Goal: Transaction & Acquisition: Purchase product/service

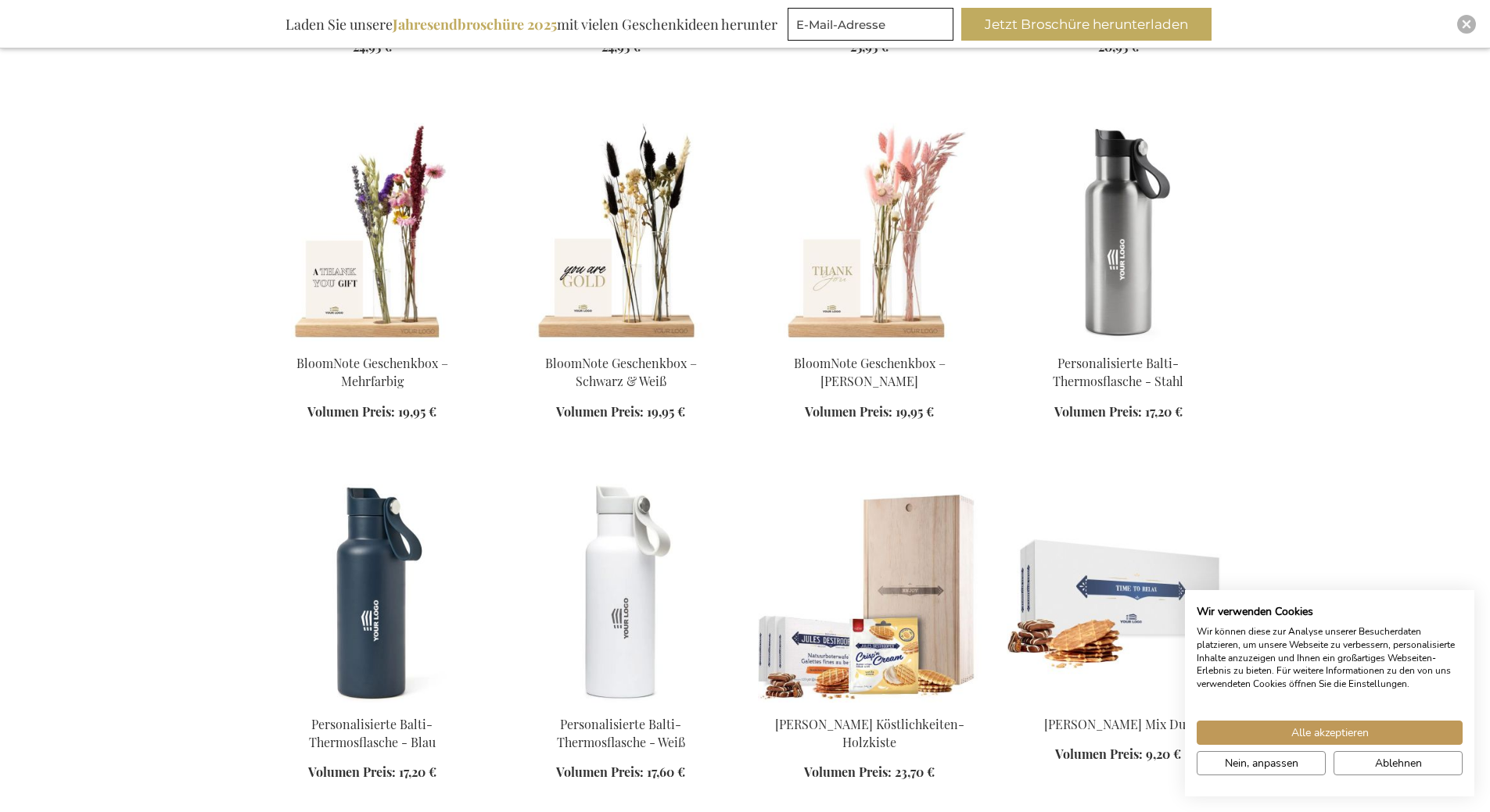
scroll to position [1564, 0]
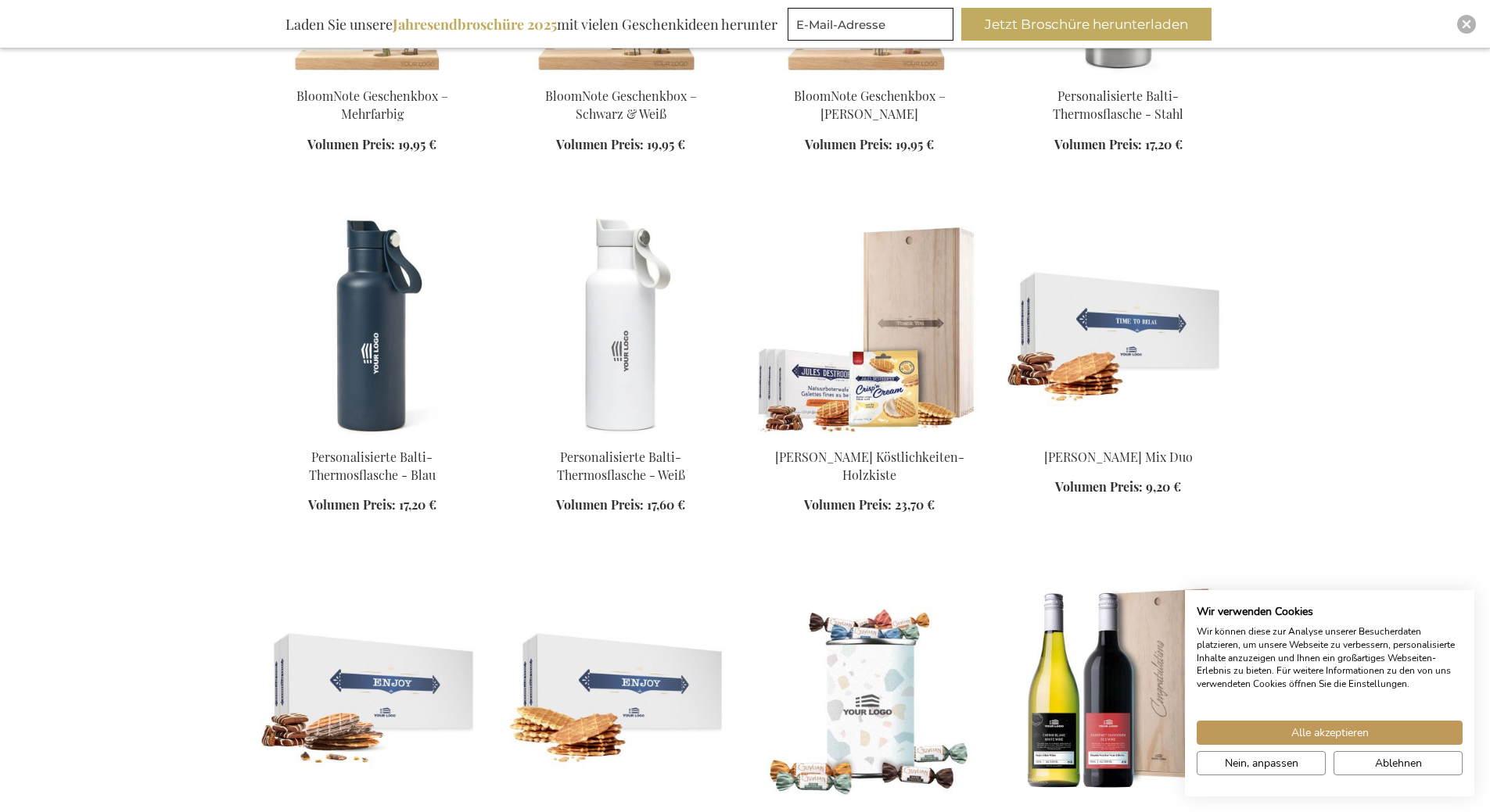
click at [958, 306] on img at bounding box center [869, 326] width 223 height 219
